Goal: Information Seeking & Learning: Learn about a topic

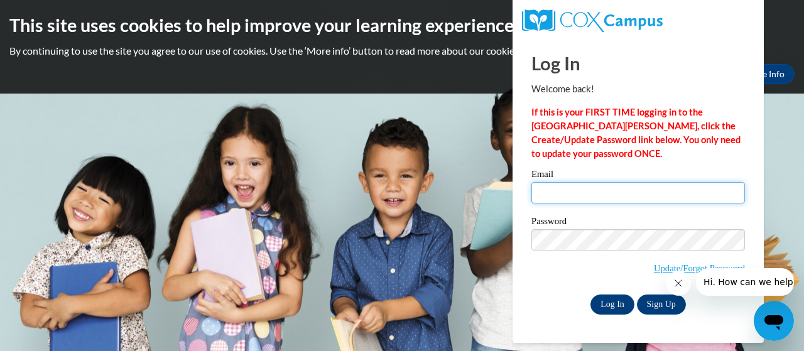
type input "davis.holleigh.i@muscogee.k12.ga.us"
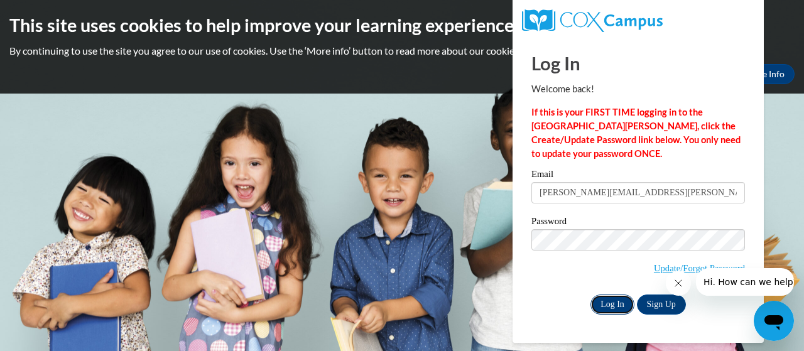
click at [608, 303] on input "Log In" at bounding box center [612, 305] width 44 height 20
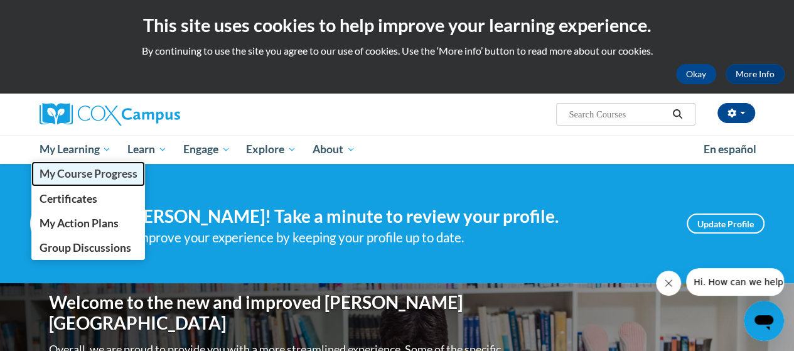
click at [67, 175] on span "My Course Progress" at bounding box center [88, 173] width 98 height 13
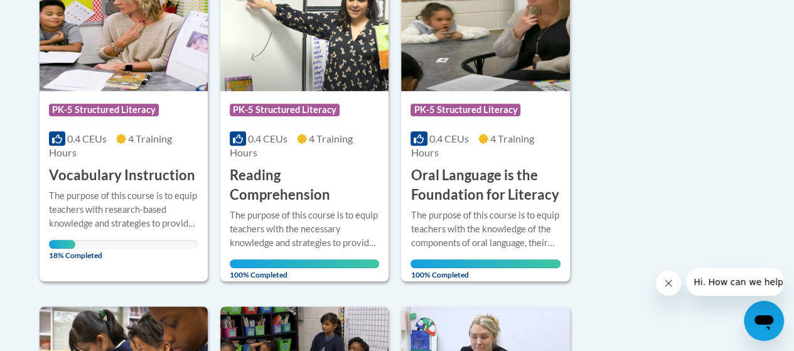
scroll to position [342, 0]
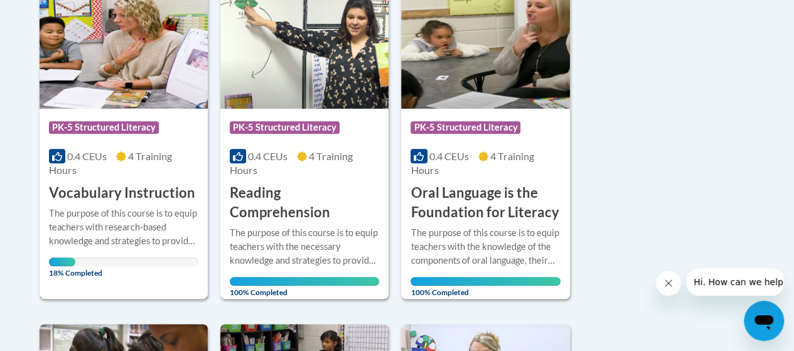
click at [78, 200] on h3 "Vocabulary Instruction" at bounding box center [122, 192] width 146 height 19
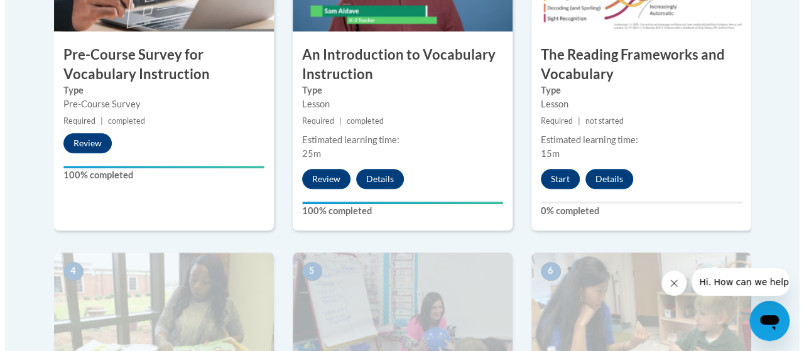
scroll to position [525, 0]
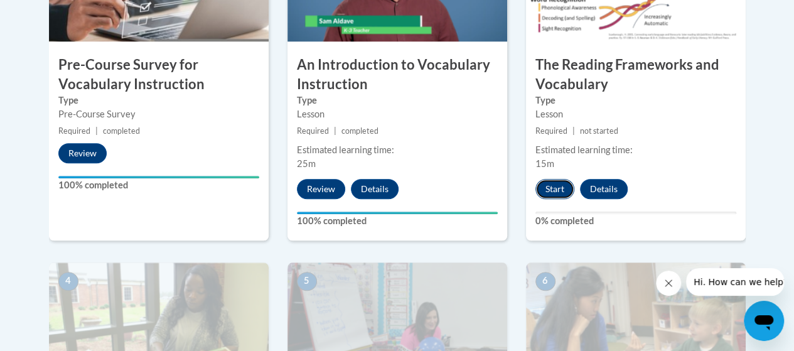
click at [553, 197] on button "Start" at bounding box center [555, 189] width 39 height 20
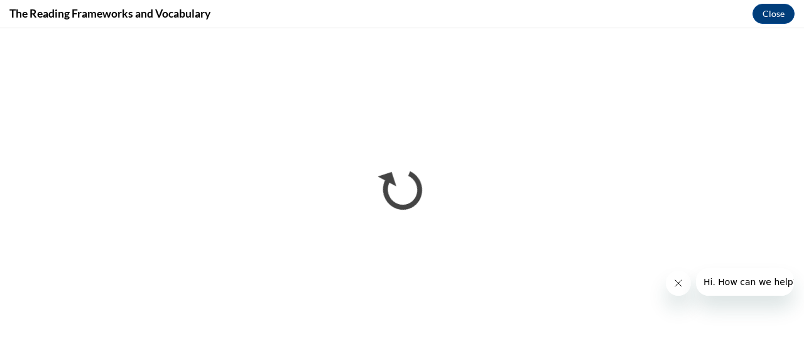
scroll to position [0, 0]
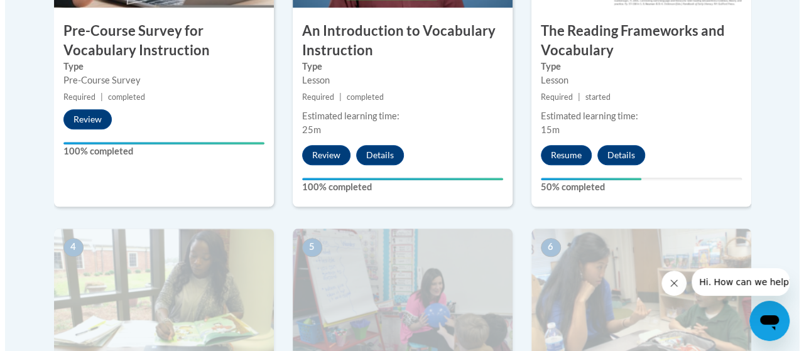
scroll to position [556, 0]
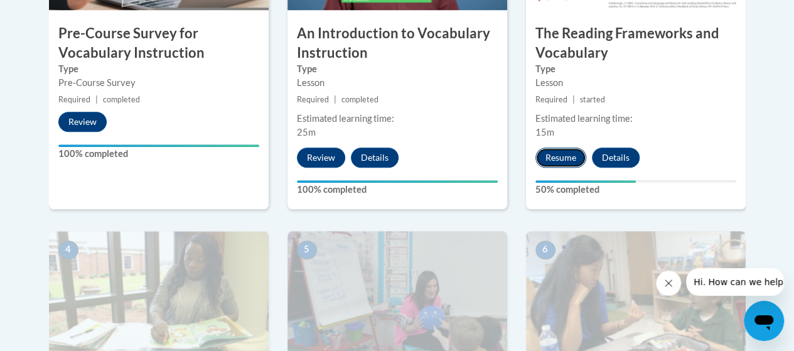
click at [539, 158] on button "Resume" at bounding box center [561, 158] width 51 height 20
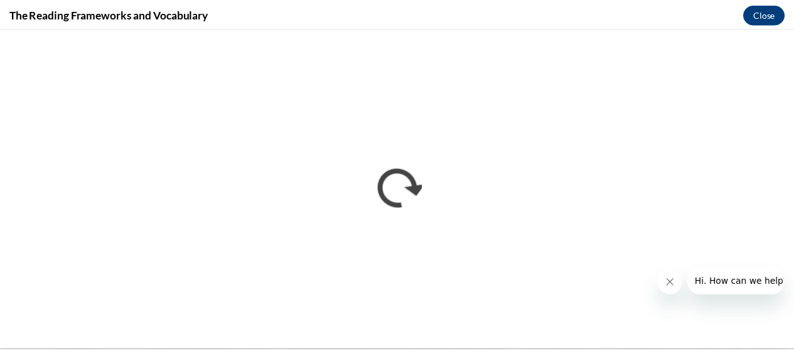
scroll to position [0, 0]
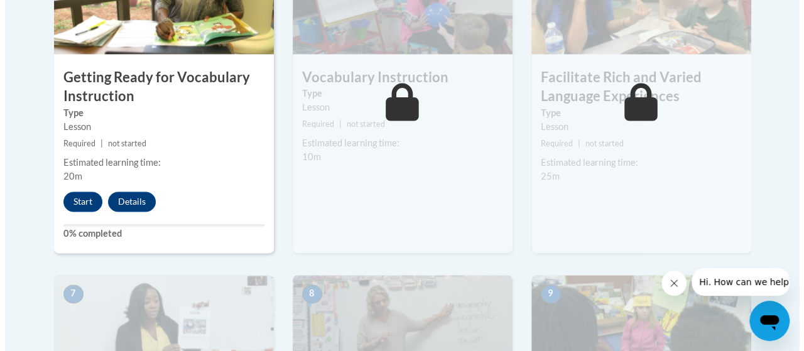
scroll to position [818, 0]
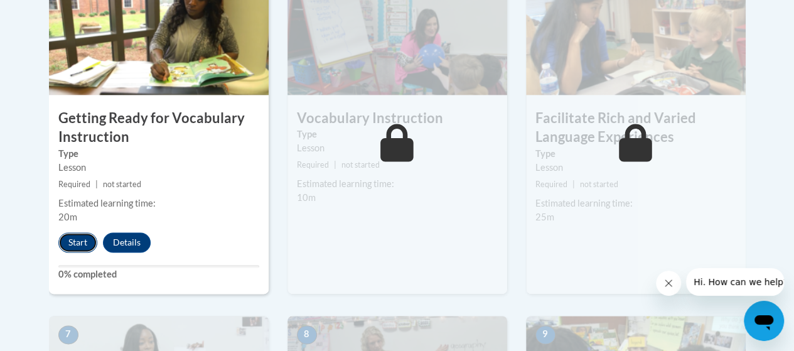
click at [75, 249] on button "Start" at bounding box center [77, 242] width 39 height 20
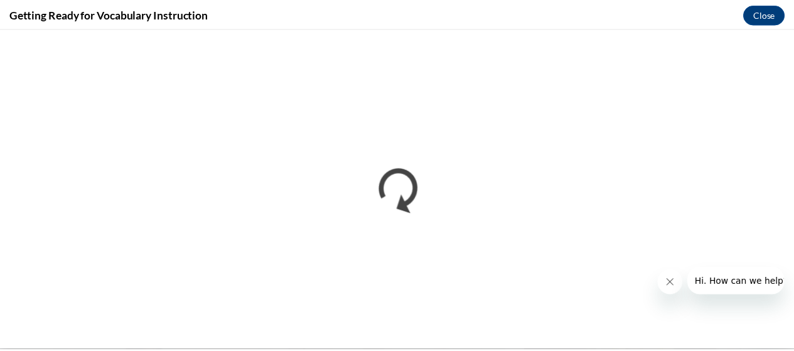
scroll to position [0, 0]
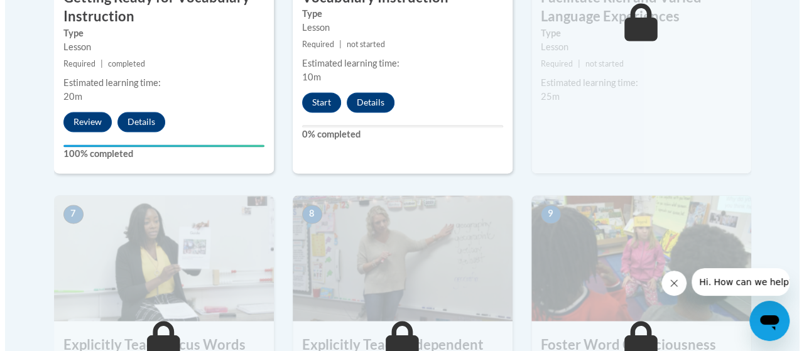
scroll to position [926, 0]
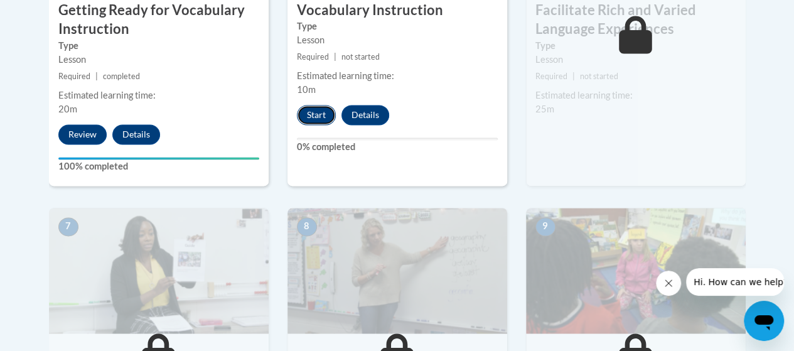
click at [311, 112] on button "Start" at bounding box center [316, 115] width 39 height 20
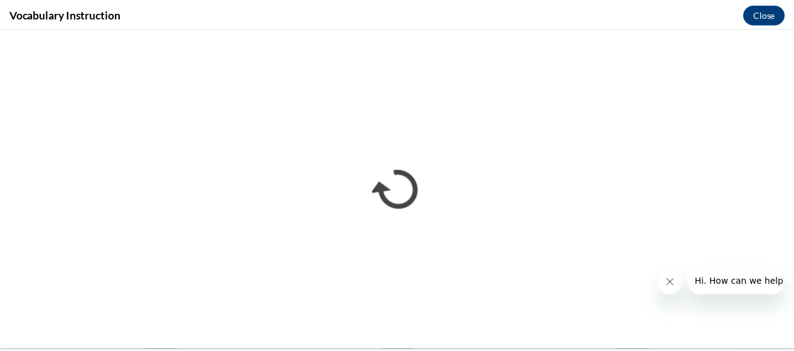
scroll to position [0, 0]
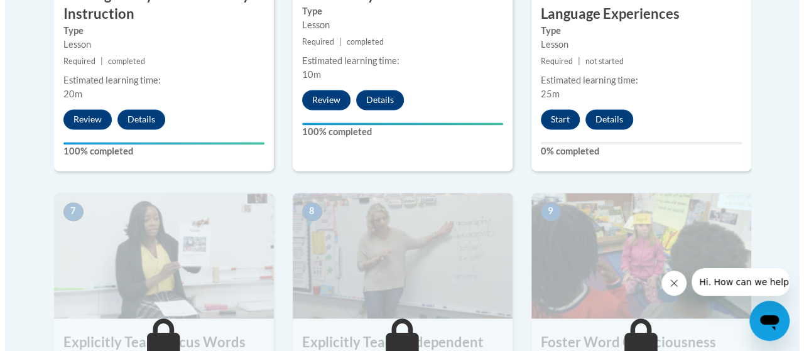
scroll to position [926, 0]
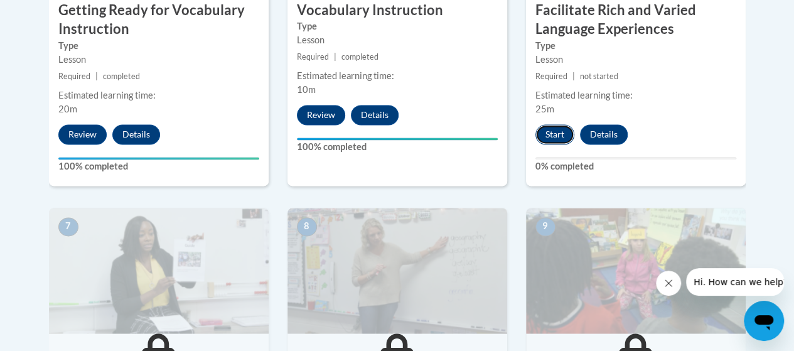
click at [555, 133] on button "Start" at bounding box center [555, 134] width 39 height 20
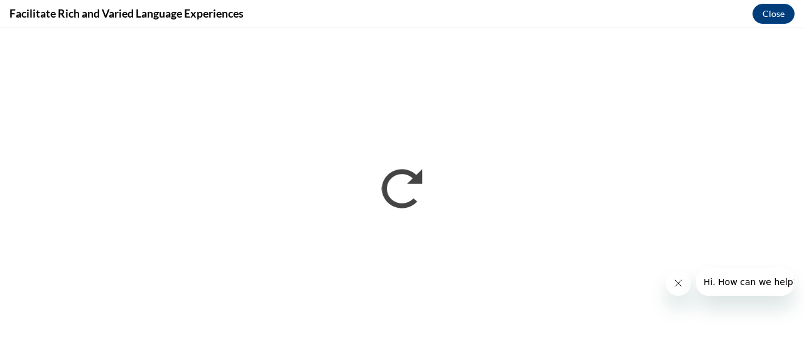
scroll to position [0, 0]
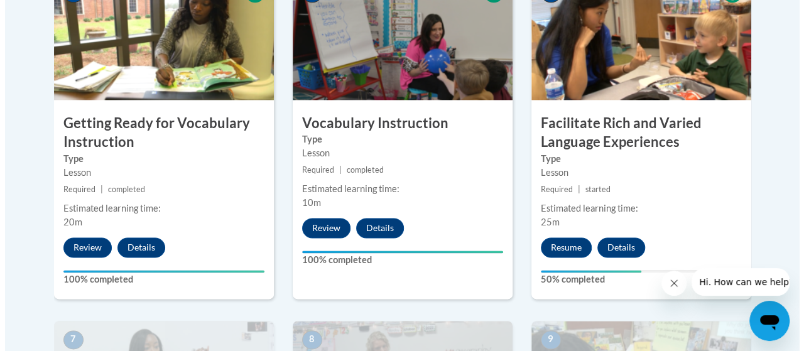
scroll to position [737, 0]
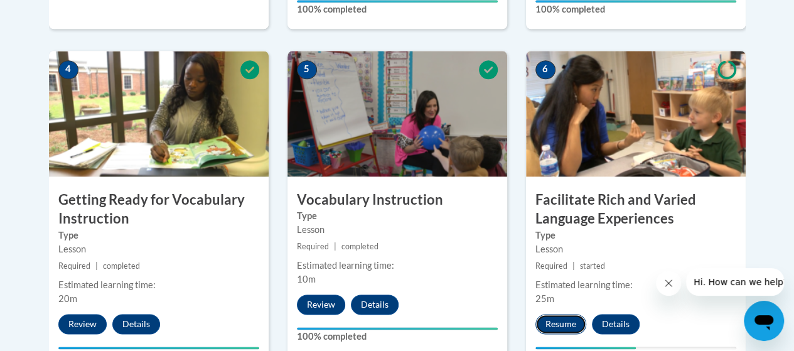
click at [563, 323] on button "Resume" at bounding box center [561, 324] width 51 height 20
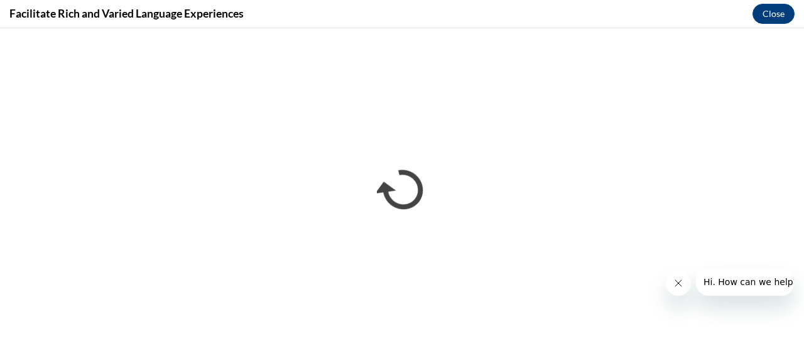
scroll to position [0, 0]
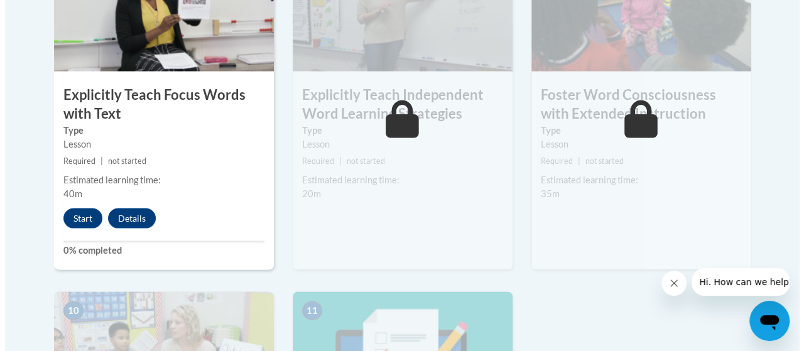
scroll to position [1186, 0]
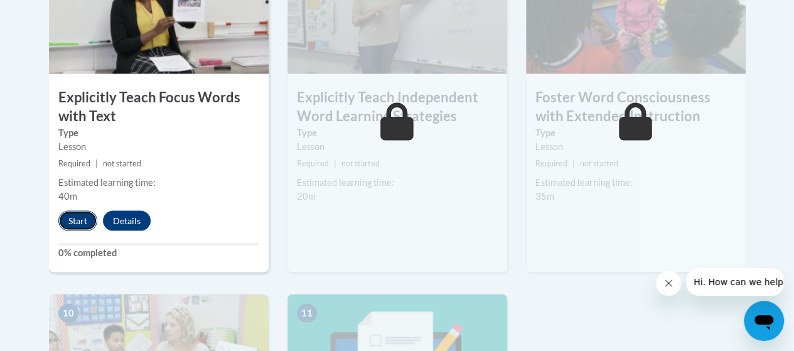
click at [68, 225] on button "Start" at bounding box center [77, 220] width 39 height 20
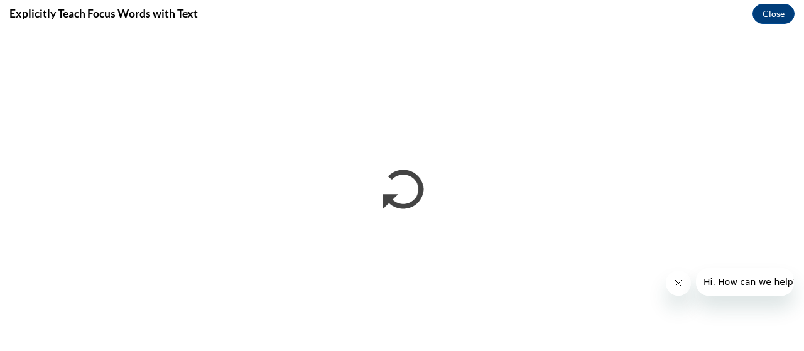
scroll to position [0, 0]
